Goal: Information Seeking & Learning: Learn about a topic

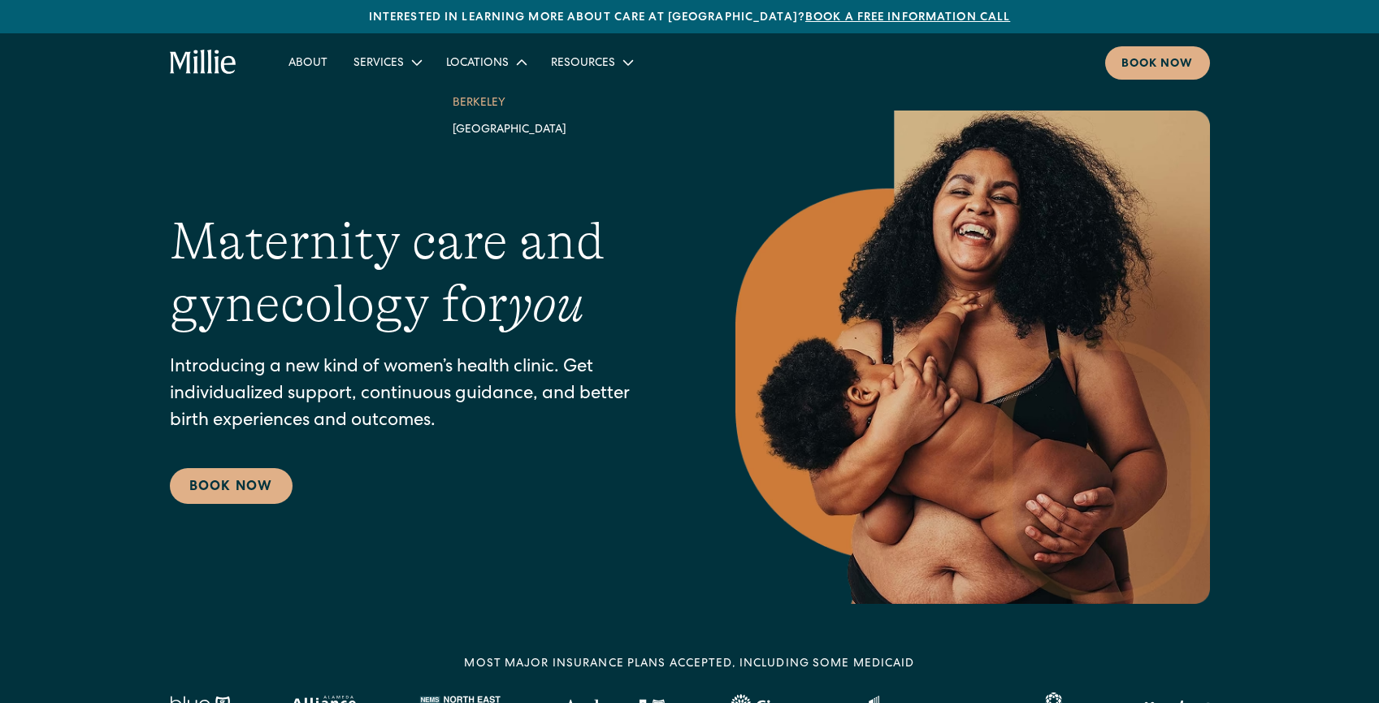
click at [490, 98] on link "Berkeley" at bounding box center [510, 102] width 140 height 27
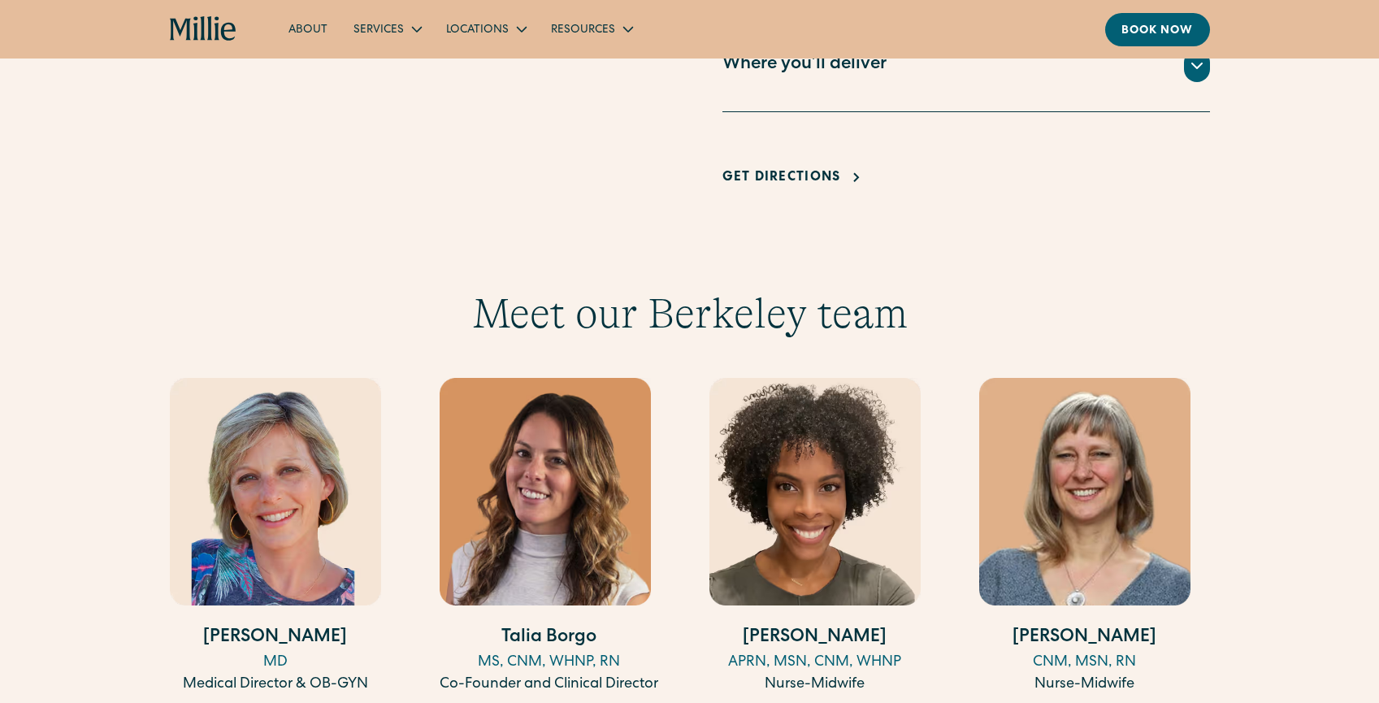
scroll to position [1219, 0]
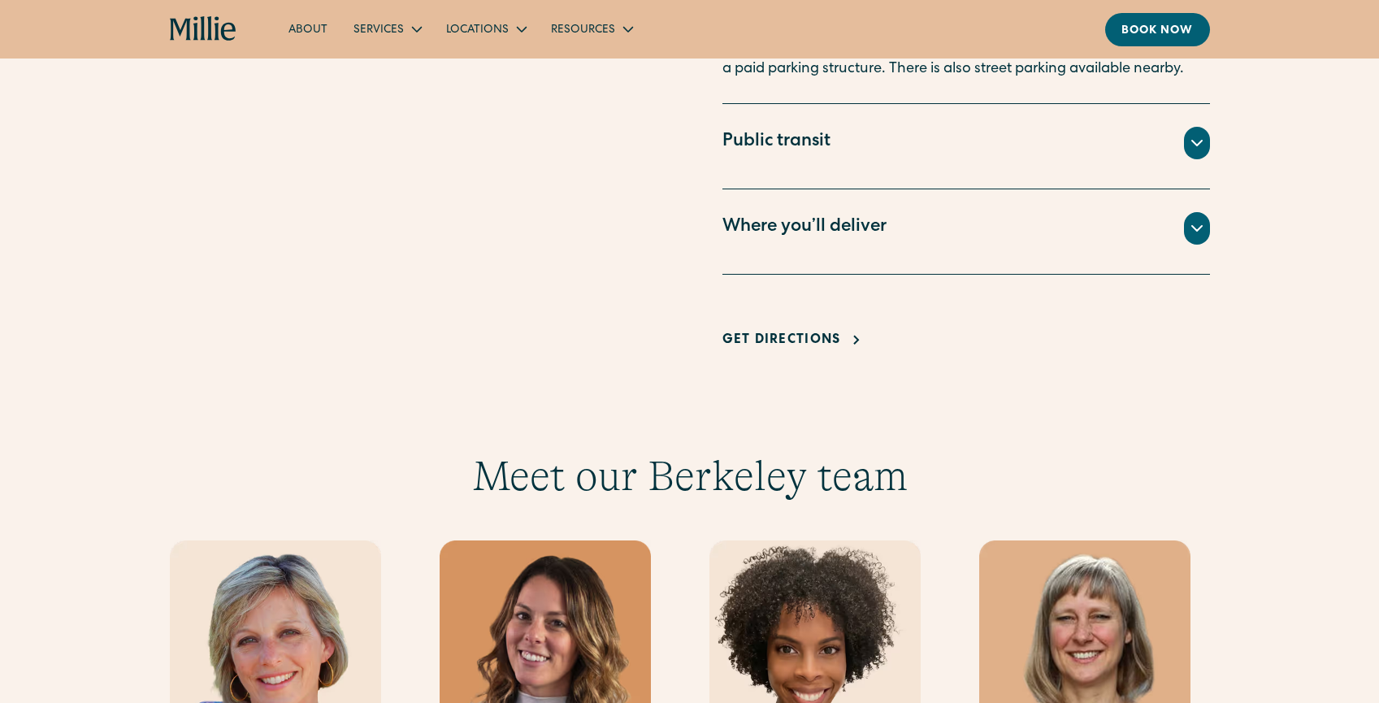
click at [820, 237] on div "Where you’ll deliver" at bounding box center [804, 228] width 164 height 27
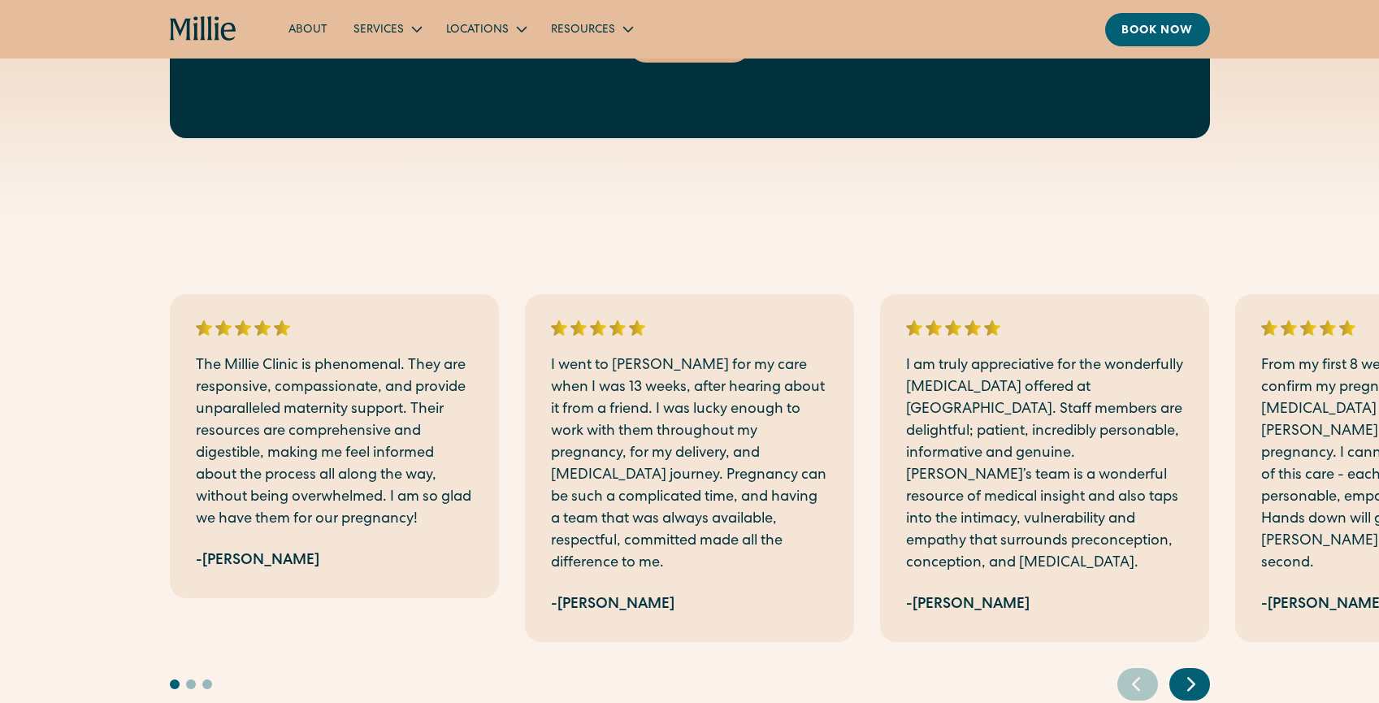
scroll to position [3494, 0]
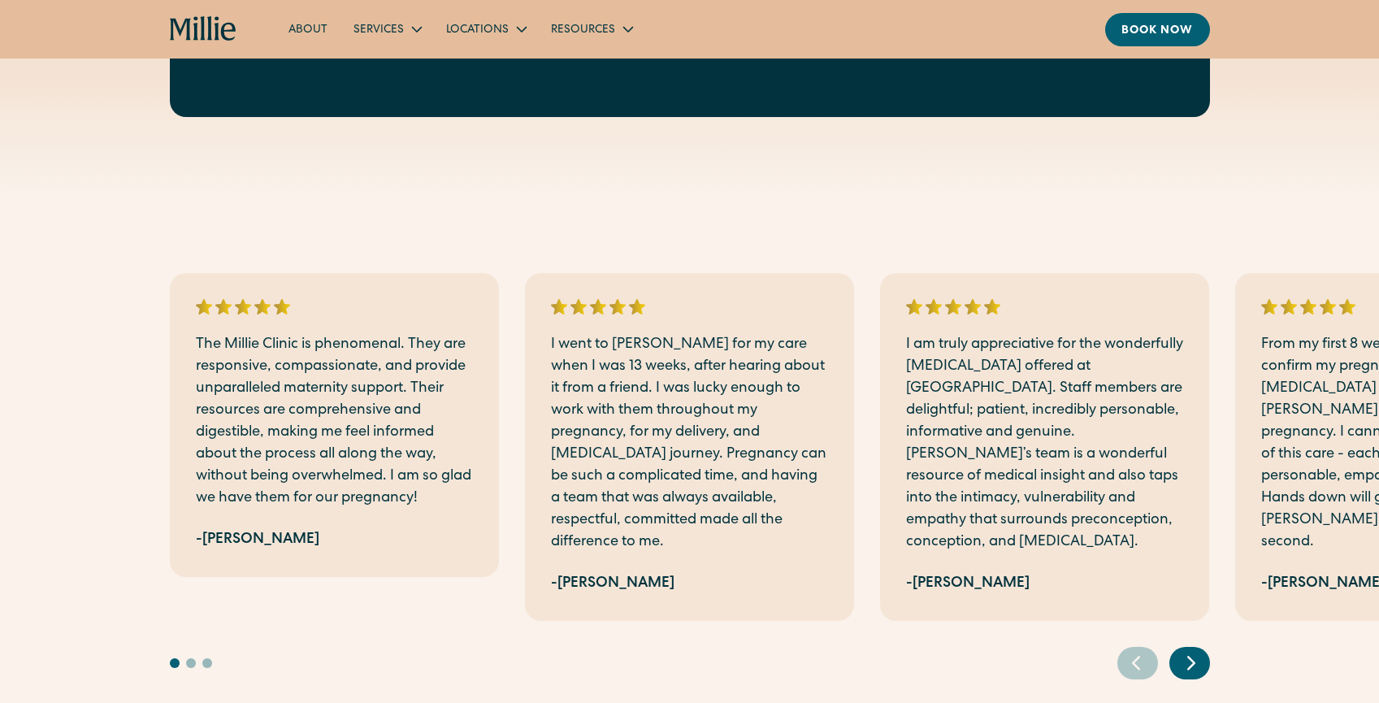
click at [232, 529] on div "-Jessica H." at bounding box center [258, 540] width 124 height 22
click at [263, 474] on p "The Millie Clinic is phenomenal. They are responsive, compassionate, and provid…" at bounding box center [334, 422] width 277 height 176
click at [547, 354] on div "I went to Millie for my care when I was 13 weeks, after hearing about it from a…" at bounding box center [689, 447] width 329 height 348
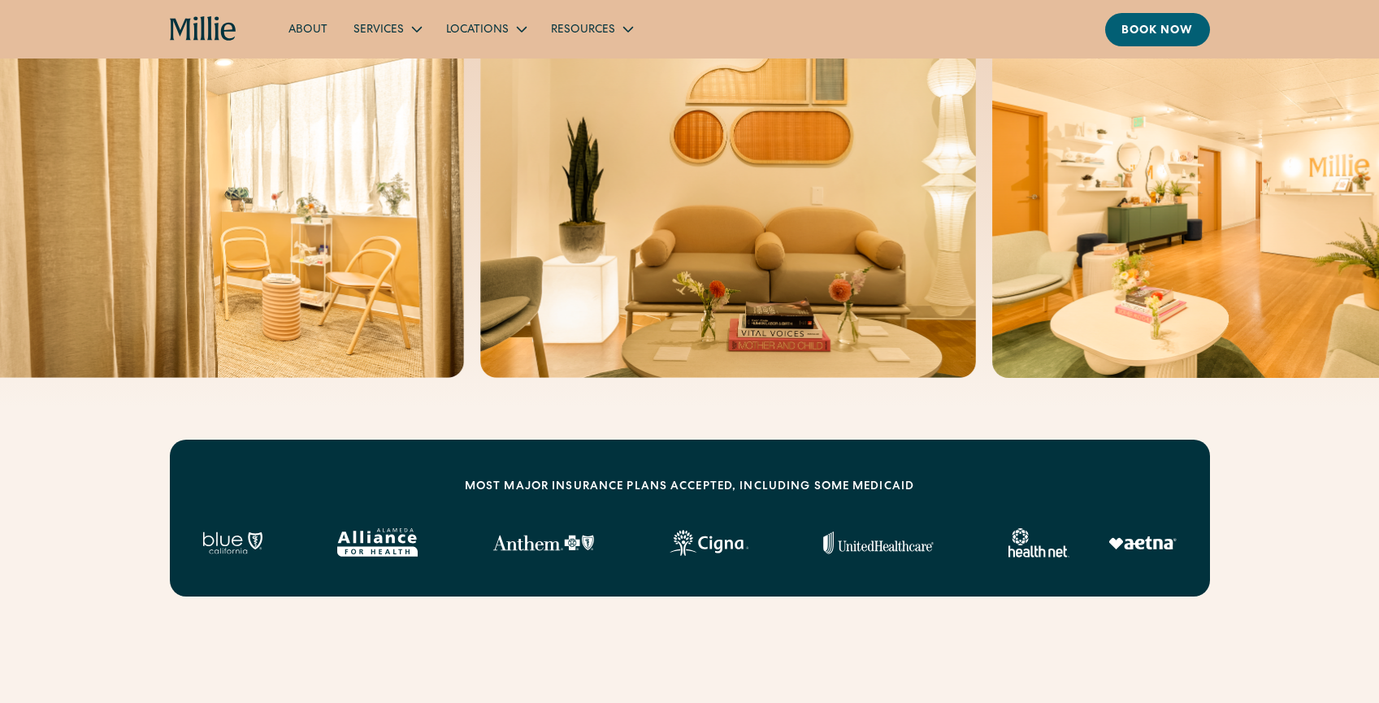
scroll to position [0, 0]
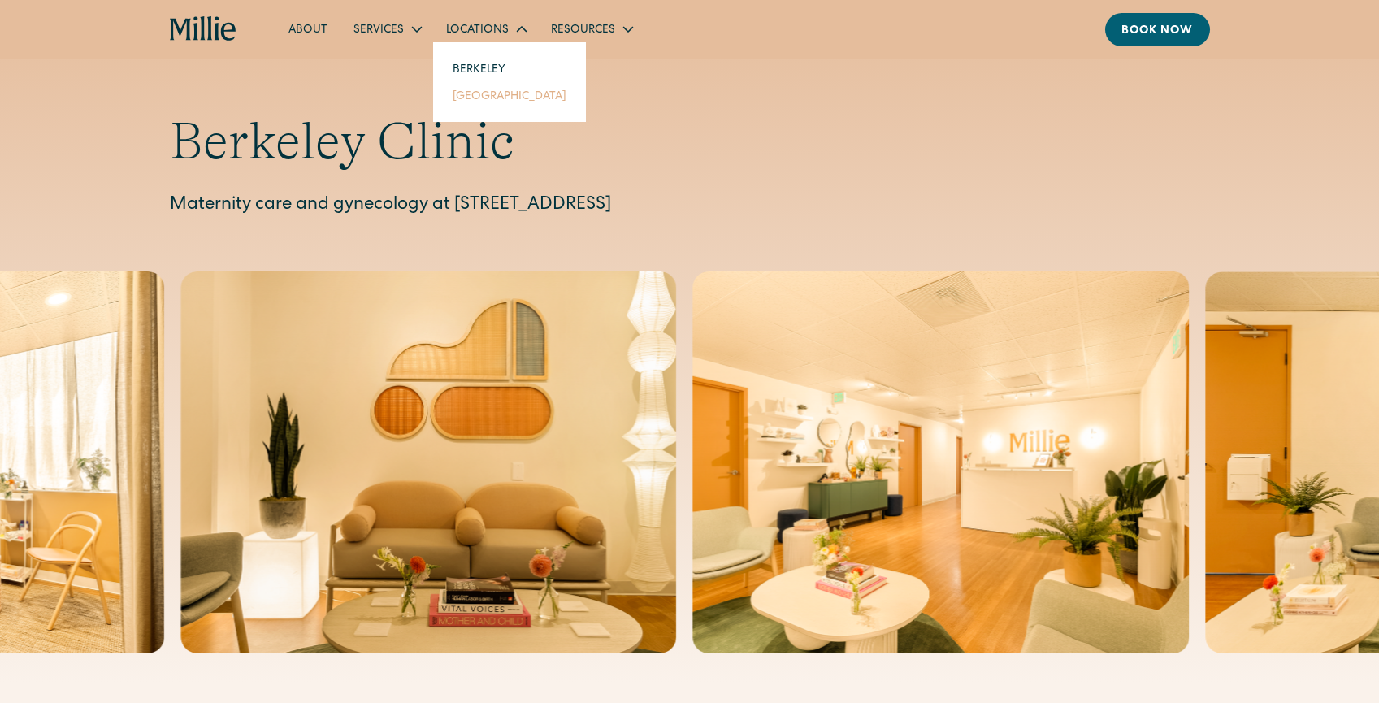
click at [490, 95] on link "[GEOGRAPHIC_DATA]" at bounding box center [510, 95] width 140 height 27
